Goal: Task Accomplishment & Management: Use online tool/utility

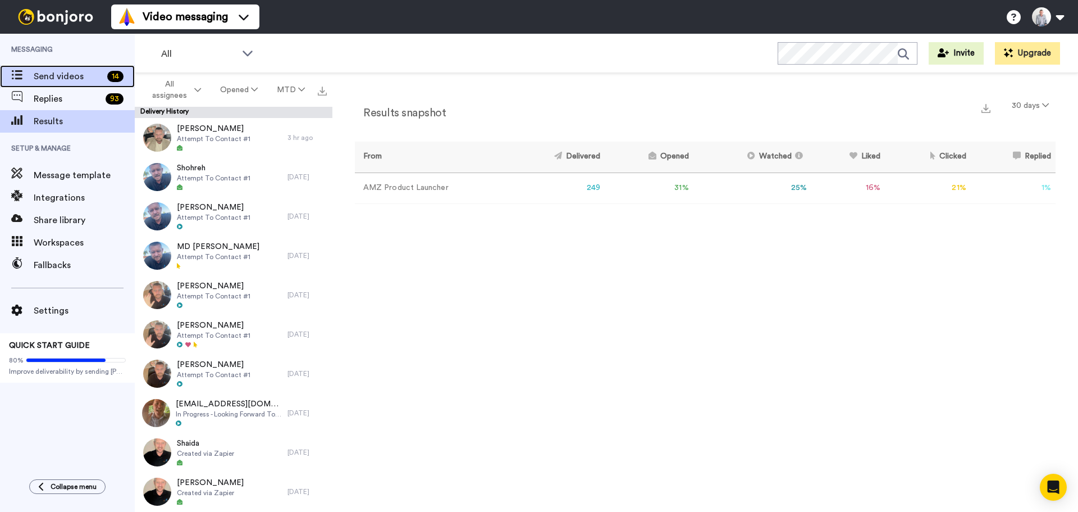
click at [61, 81] on span "Send videos" at bounding box center [68, 76] width 69 height 13
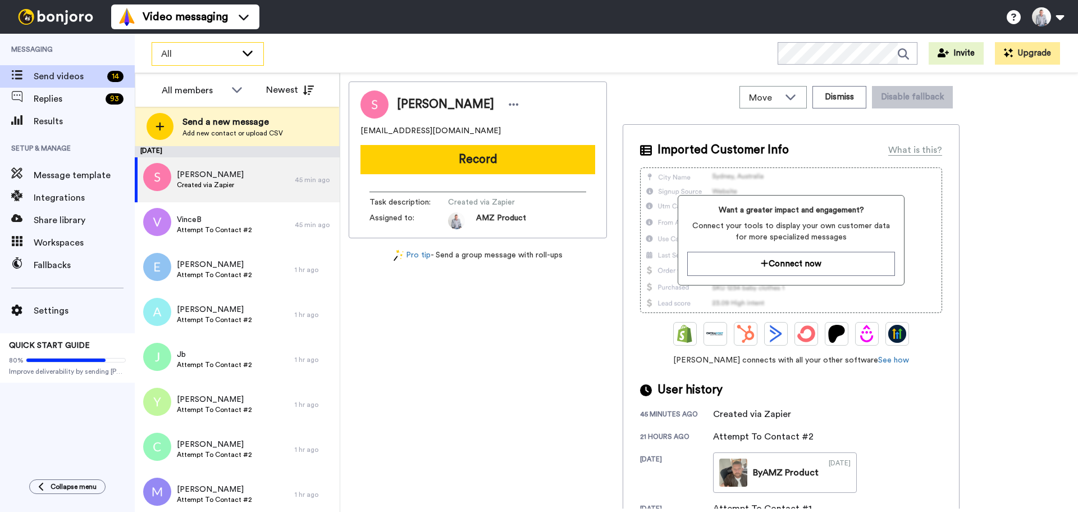
click at [250, 60] on div "All" at bounding box center [207, 54] width 111 height 22
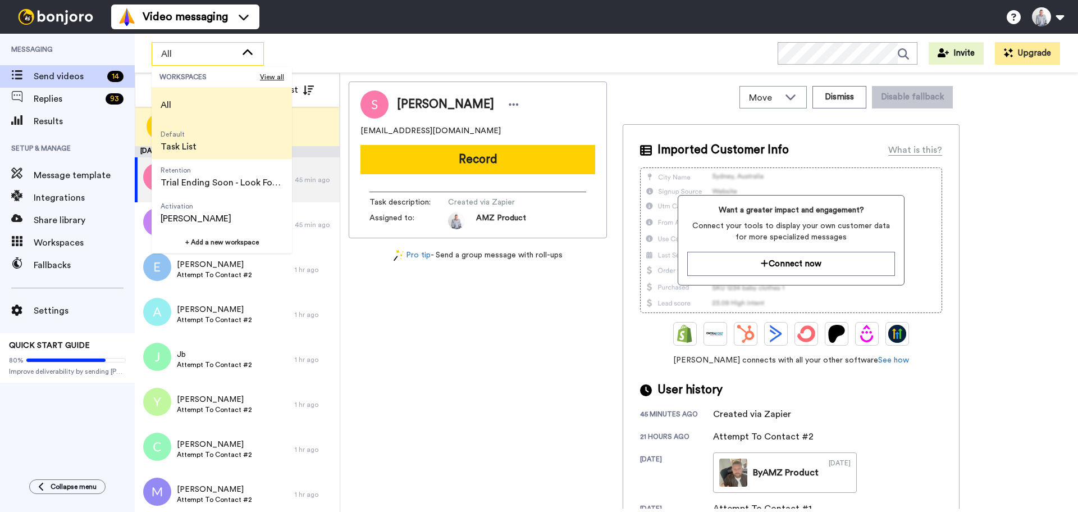
click at [204, 138] on li "Default Task List" at bounding box center [222, 141] width 140 height 36
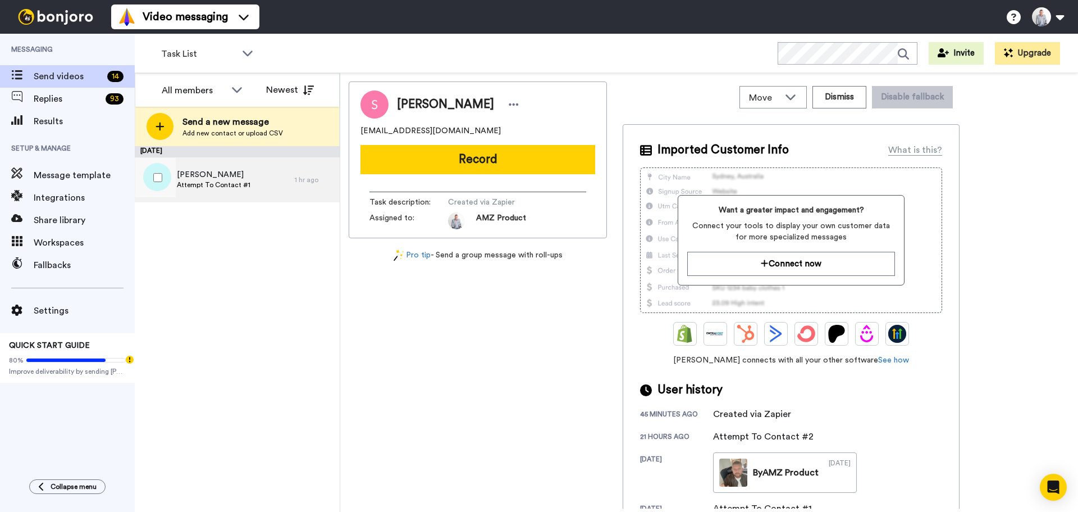
click at [233, 181] on span "Attempt To Contact #1" at bounding box center [214, 184] width 74 height 9
